Goal: Use online tool/utility

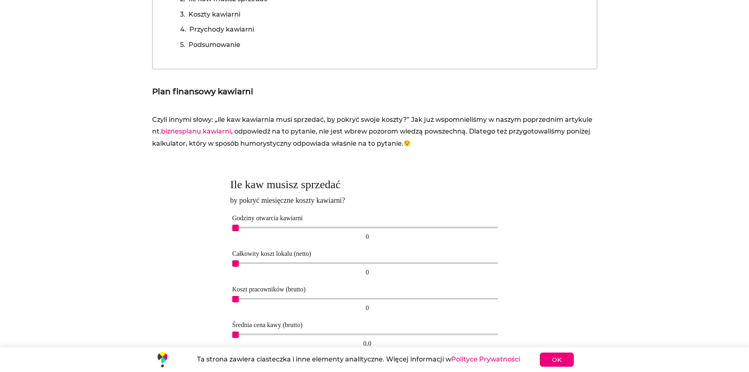
scroll to position [405, 0]
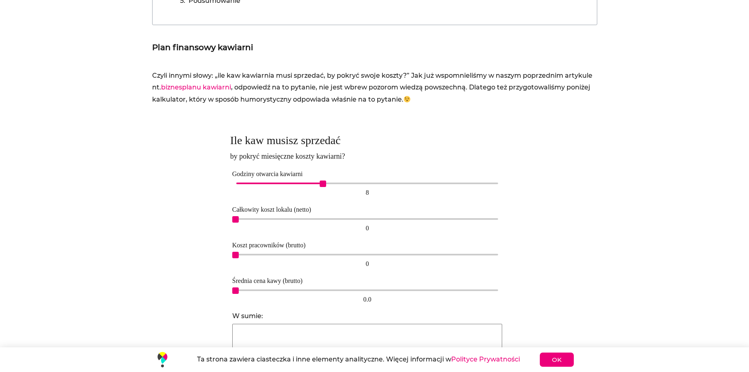
drag, startPoint x: 235, startPoint y: 184, endPoint x: 324, endPoint y: 197, distance: 89.5
click at [324, 197] on div "8 8" at bounding box center [367, 189] width 270 height 19
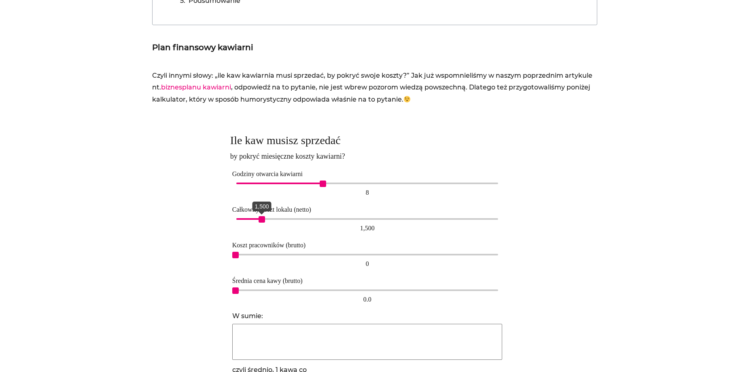
drag, startPoint x: 234, startPoint y: 222, endPoint x: 259, endPoint y: 220, distance: 24.7
click at [259, 220] on span "1,500" at bounding box center [262, 219] width 6 height 6
drag, startPoint x: 237, startPoint y: 255, endPoint x: 314, endPoint y: 258, distance: 76.5
click at [314, 258] on span "4,500" at bounding box center [314, 255] width 6 height 6
drag, startPoint x: 315, startPoint y: 254, endPoint x: 366, endPoint y: 254, distance: 51.4
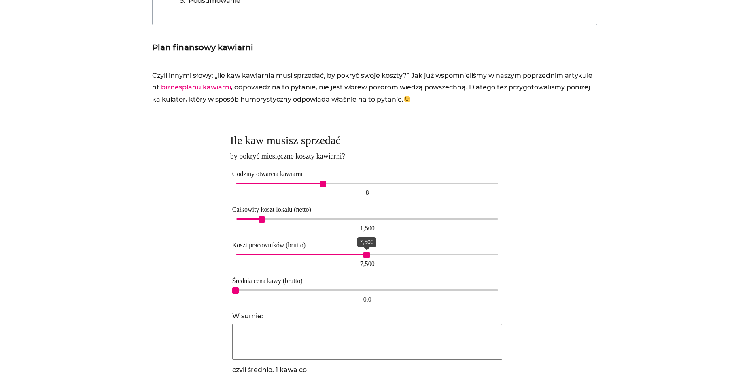
click at [368, 255] on span "7,500" at bounding box center [366, 255] width 6 height 6
type input "21951"
type input "1 min."
type input "5521"
type input "3 min."
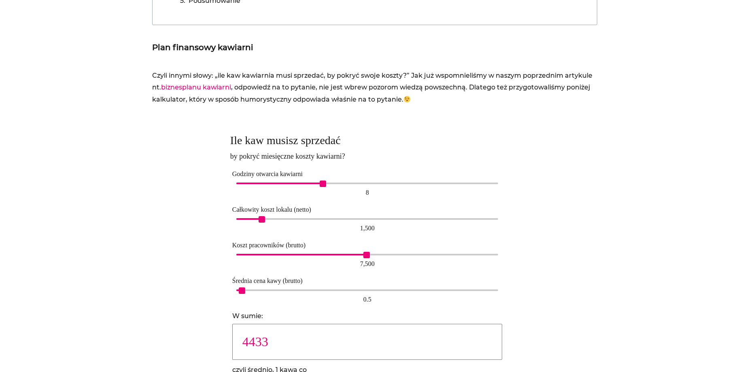
type input "3689"
type input "4 min."
type input "3158"
type input "5 min."
type input "2459"
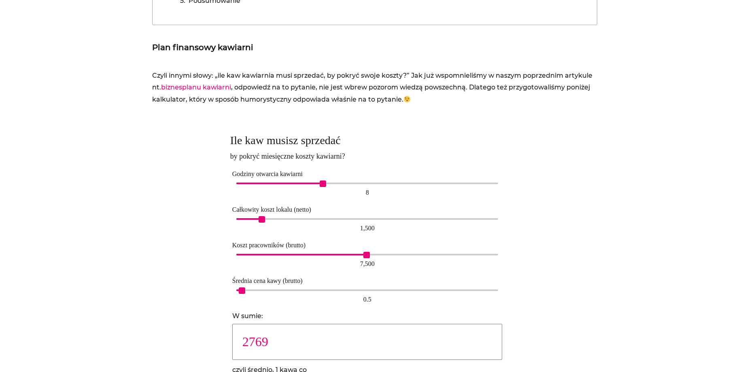
type input "6 min."
type input "2211"
type input "7 min."
type input "1844"
type input "8 min."
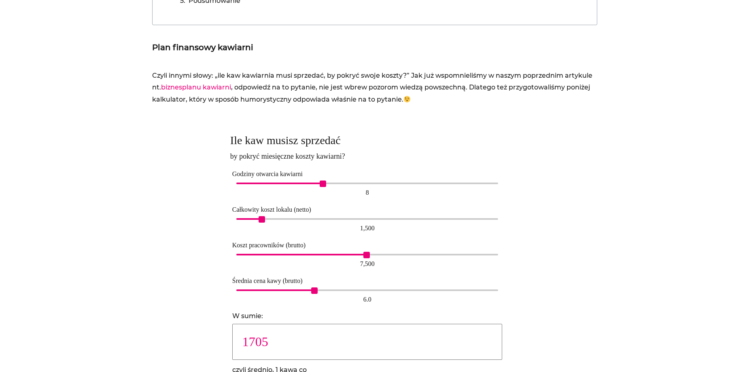
type input "1475"
type input "10 min."
type input "1230"
type input "12 min."
type input "1107"
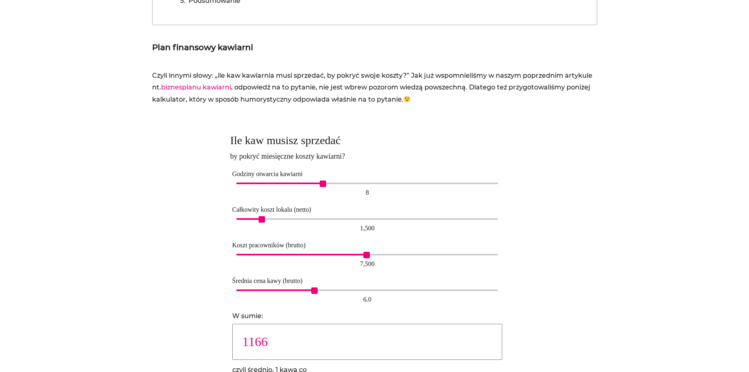
type input "13 min."
type input "1054"
type input "14 min."
type input "963"
type input "15 min."
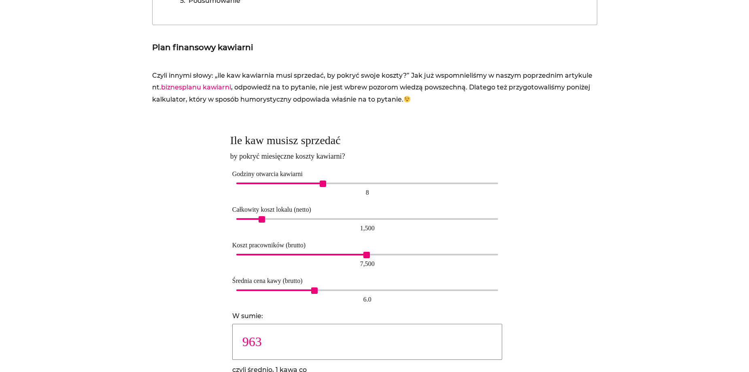
type input "922"
type input "16 min."
type input "851"
type input "17 min."
type input "820"
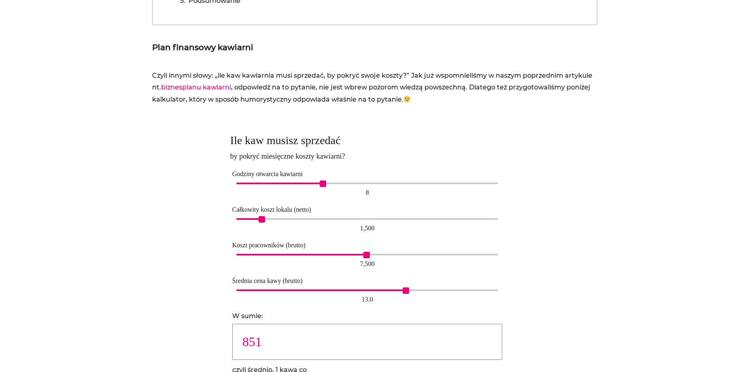
type input "18 min."
type input "820"
drag, startPoint x: 236, startPoint y: 291, endPoint x: 411, endPoint y: 301, distance: 175.1
click at [411, 301] on div "13.5 13.5" at bounding box center [367, 296] width 270 height 19
click at [578, 293] on div at bounding box center [560, 276] width 74 height 303
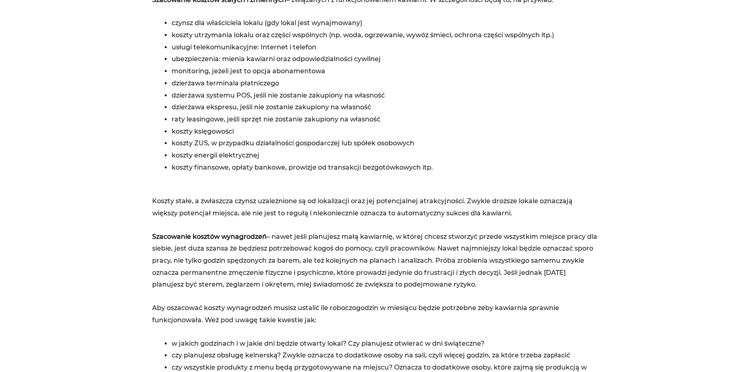
scroll to position [1133, 0]
